Goal: Task Accomplishment & Management: Manage account settings

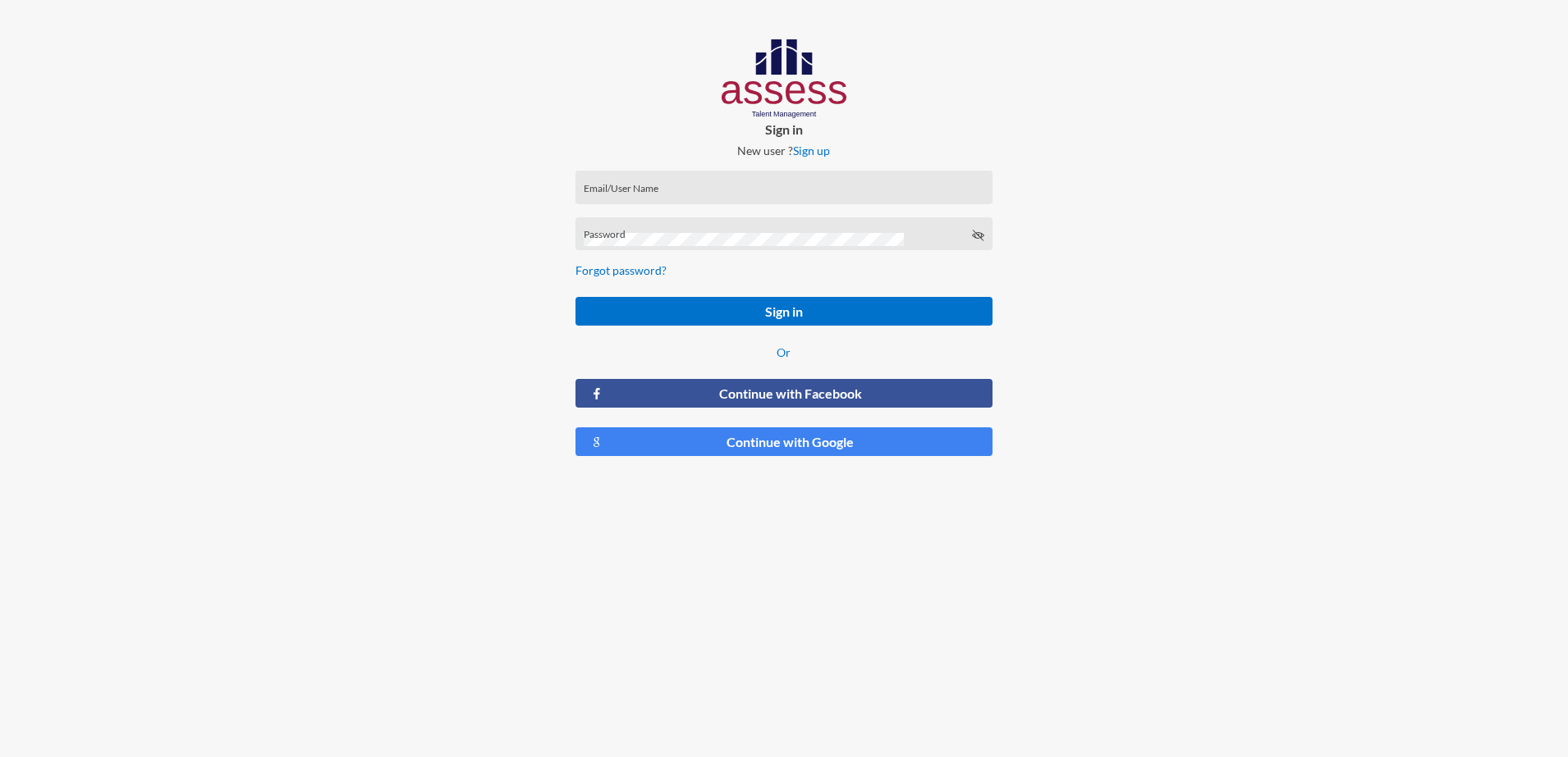
click at [642, 186] on input "Email/User Name" at bounding box center [784, 192] width 401 height 13
type input "[EMAIL_ADDRESS][DOMAIN_NAME],eg"
click at [698, 229] on div "Password" at bounding box center [784, 238] width 401 height 25
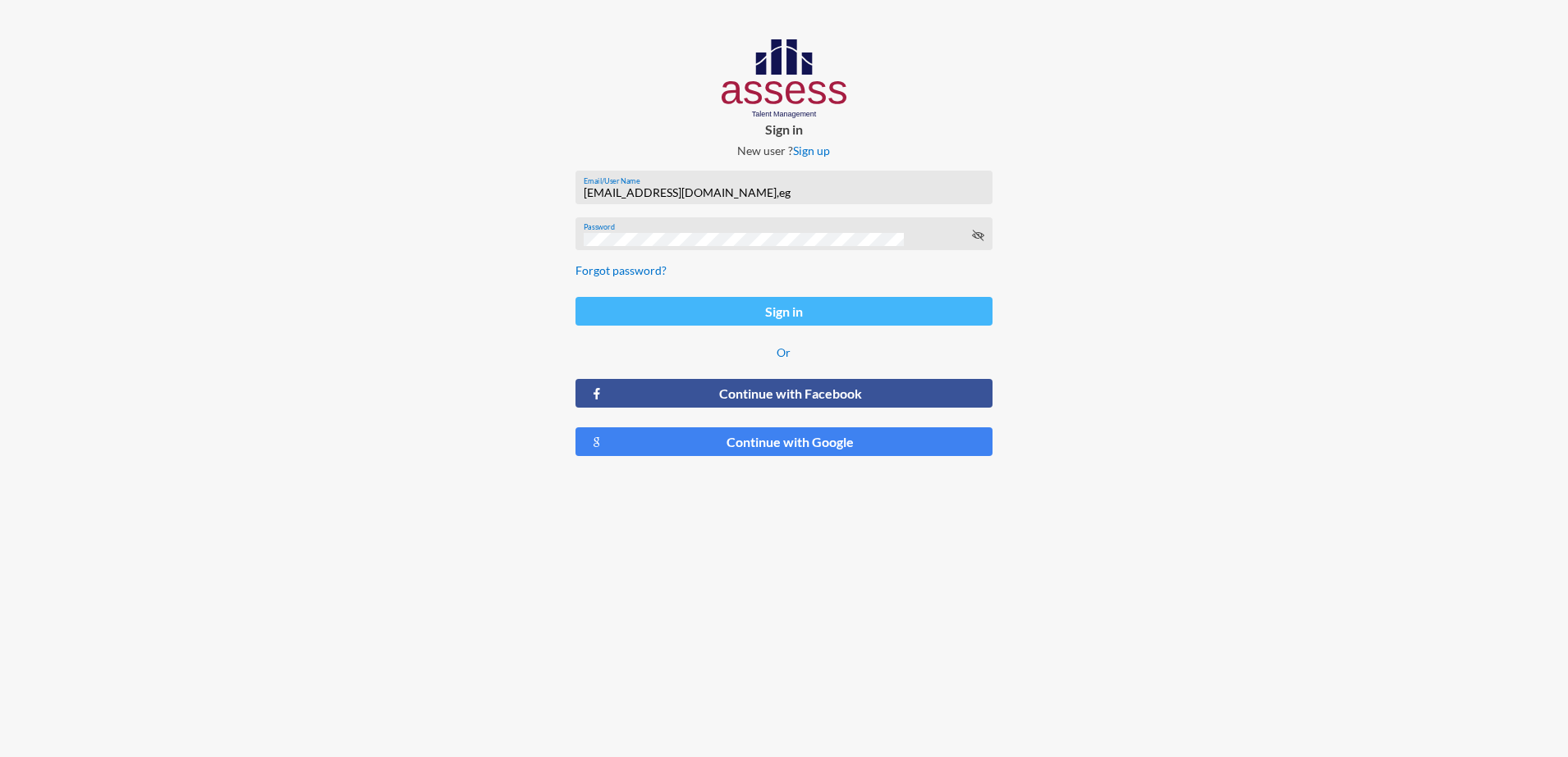
click at [824, 303] on button "Sign in" at bounding box center [784, 311] width 418 height 28
drag, startPoint x: 659, startPoint y: 227, endPoint x: 597, endPoint y: 253, distance: 67.2
click at [597, 251] on div "Password Invalid Password" at bounding box center [784, 234] width 418 height 34
click at [640, 249] on div "Invalid Password" at bounding box center [784, 258] width 418 height 34
drag, startPoint x: 643, startPoint y: 241, endPoint x: 601, endPoint y: 241, distance: 42.0
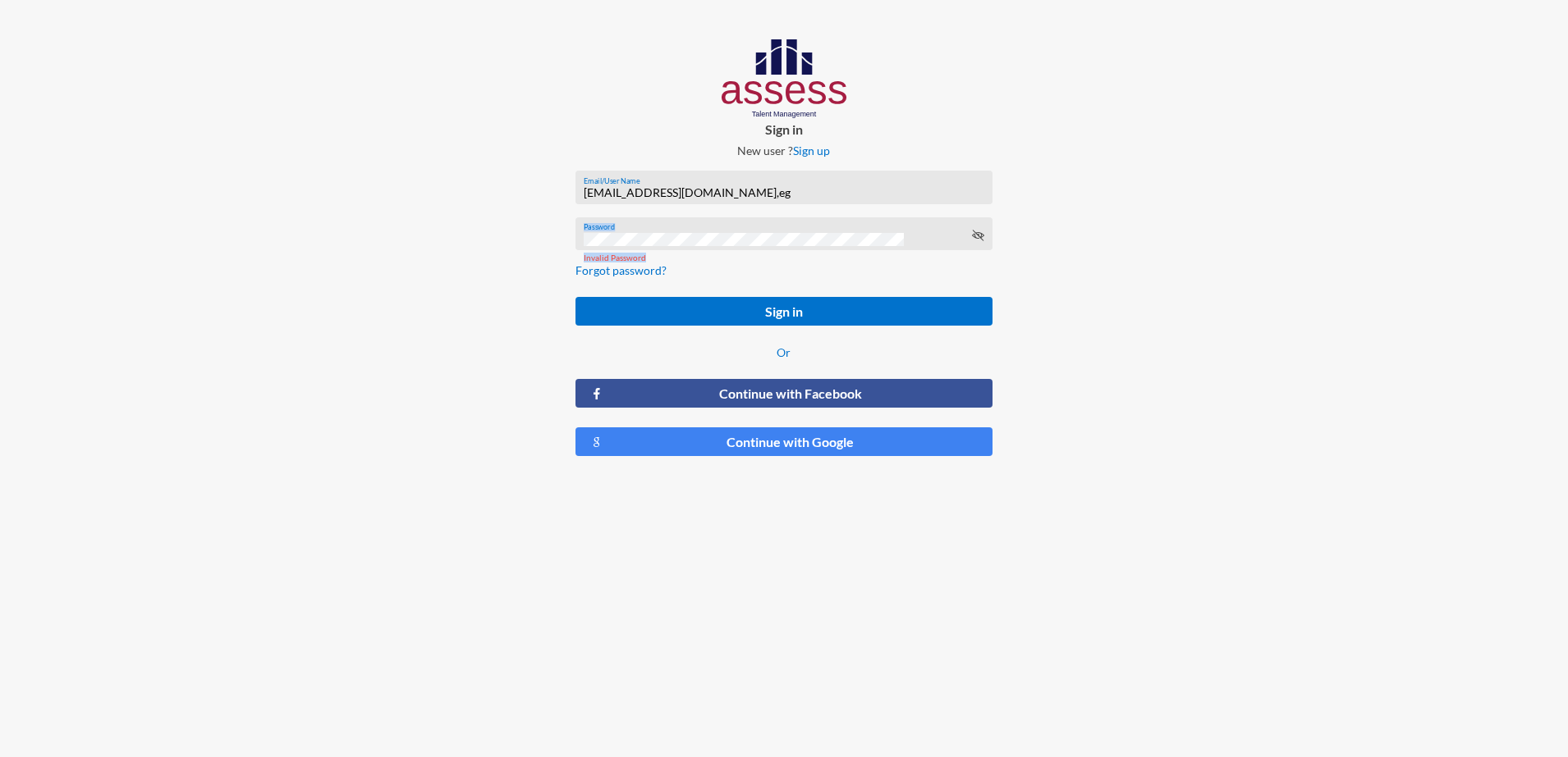
click at [601, 241] on div "Invalid Password" at bounding box center [784, 258] width 418 height 34
click at [658, 305] on button "Sign in" at bounding box center [784, 311] width 418 height 28
click at [594, 192] on input "[EMAIL_ADDRESS][DOMAIN_NAME],eg" at bounding box center [784, 192] width 401 height 13
type input "[EMAIL_ADDRESS][DOMAIN_NAME],eg"
click at [575, 297] on button "Sign in" at bounding box center [784, 311] width 418 height 28
